Goal: Task Accomplishment & Management: Use online tool/utility

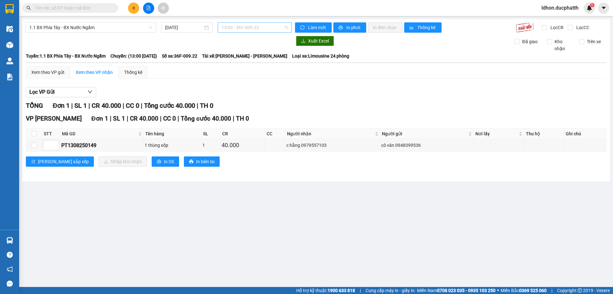
click at [283, 28] on span "13:00 - 36F-009.22" at bounding box center [255, 28] width 66 height 10
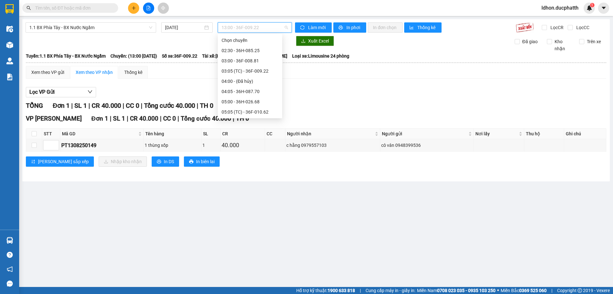
click at [238, 221] on div "13:05 - 36H-087.70" at bounding box center [250, 224] width 57 height 7
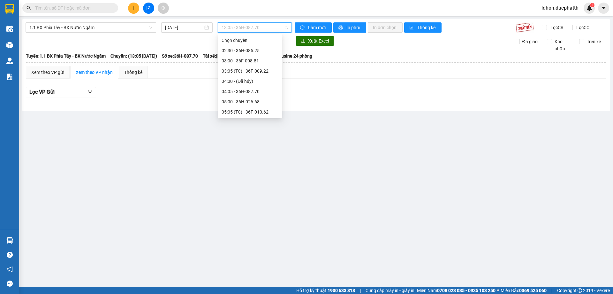
click at [287, 27] on span "13:05 - 36H-087.70" at bounding box center [255, 28] width 66 height 10
click at [267, 231] on div "14:00 - 36H-026.68" at bounding box center [250, 234] width 57 height 7
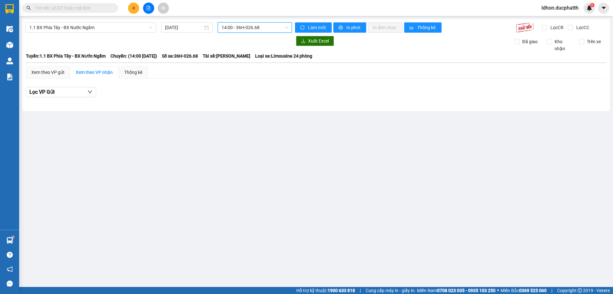
click at [262, 24] on span "14:00 - 36H-026.68" at bounding box center [255, 28] width 66 height 10
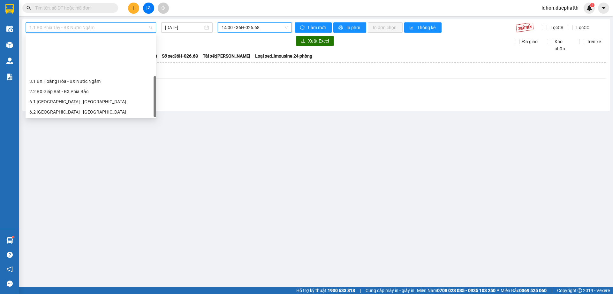
click at [63, 25] on span "1.1 BX Phía Tây - BX Nước Ngầm" at bounding box center [90, 28] width 123 height 10
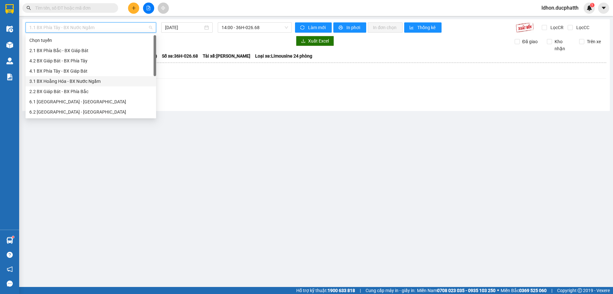
click at [79, 78] on div "3.1 BX Hoằng Hóa - BX Nước Ngầm" at bounding box center [90, 81] width 123 height 7
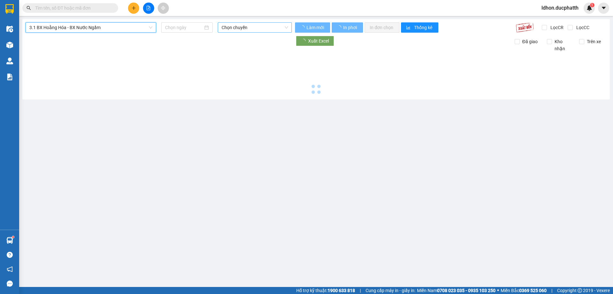
type input "[DATE]"
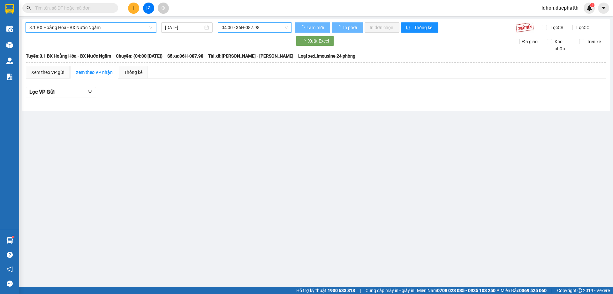
click at [257, 30] on span "04:00 - 36H-087.98" at bounding box center [255, 28] width 66 height 10
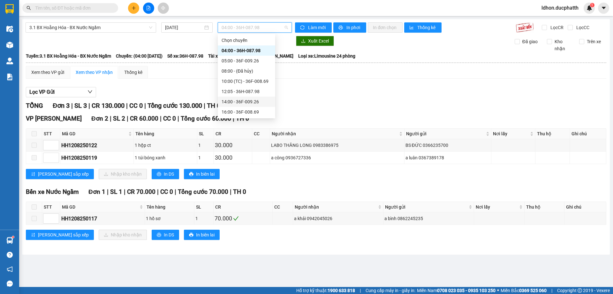
click at [265, 102] on div "14:00 - 36F-009.26" at bounding box center [247, 101] width 50 height 7
